Goal: Information Seeking & Learning: Find specific fact

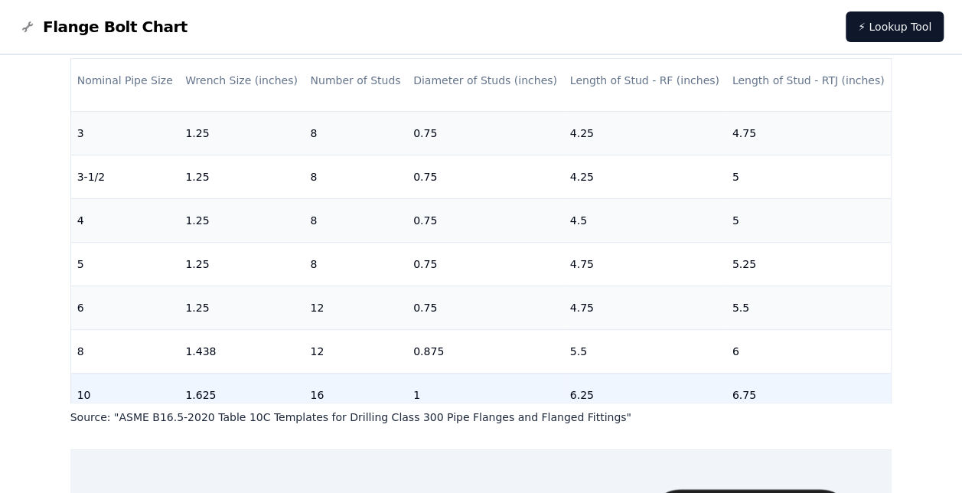
scroll to position [306, 0]
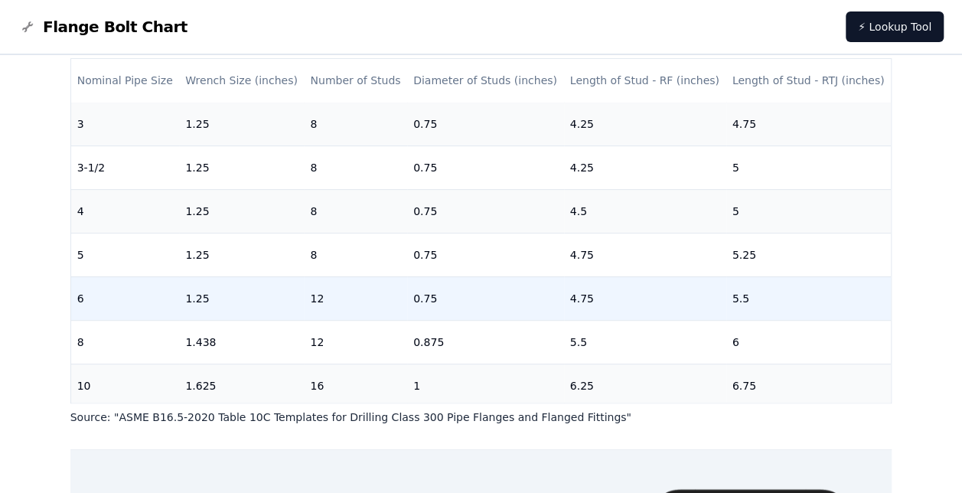
click at [150, 286] on td "6" at bounding box center [125, 298] width 109 height 44
click at [328, 306] on td "12" at bounding box center [355, 298] width 103 height 44
click at [427, 305] on td "0.75" at bounding box center [485, 298] width 157 height 44
click at [326, 298] on td "12" at bounding box center [355, 298] width 103 height 44
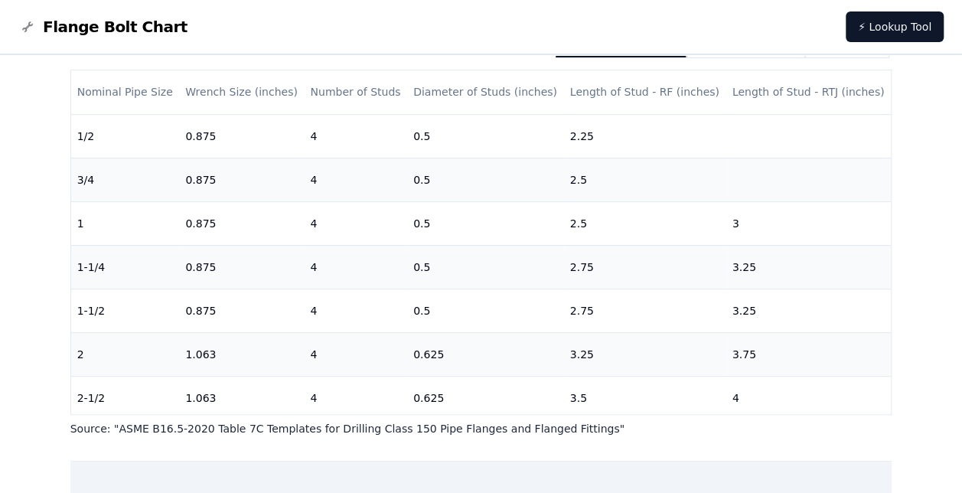
scroll to position [220, 0]
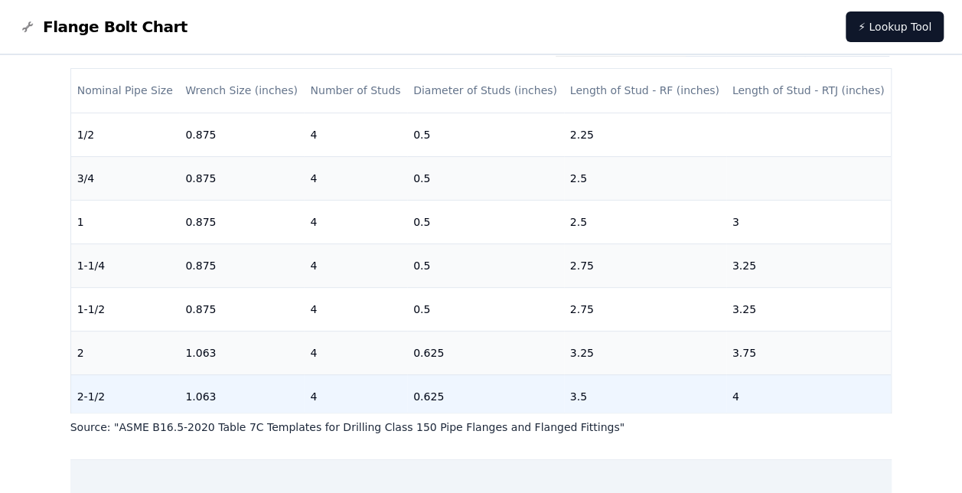
click at [423, 378] on td "0.625" at bounding box center [485, 396] width 157 height 44
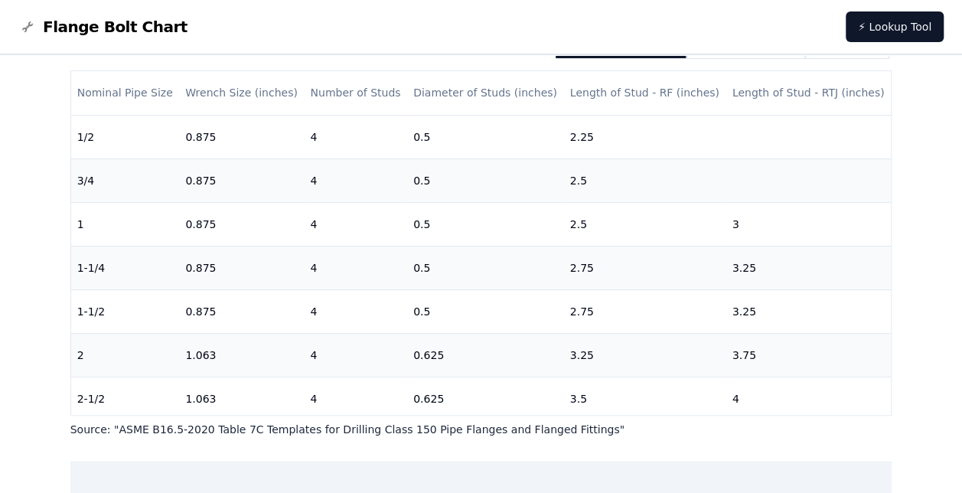
scroll to position [0, 0]
